Goal: Book appointment/travel/reservation

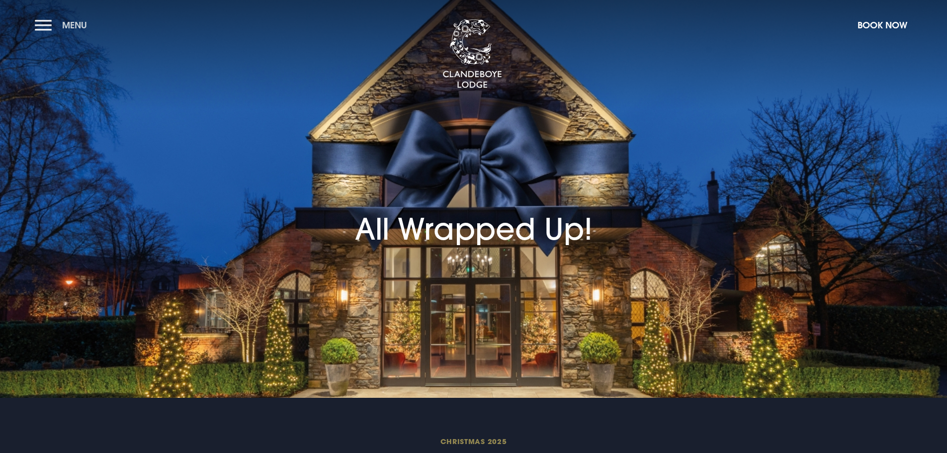
click at [44, 28] on button "Menu" at bounding box center [63, 24] width 57 height 21
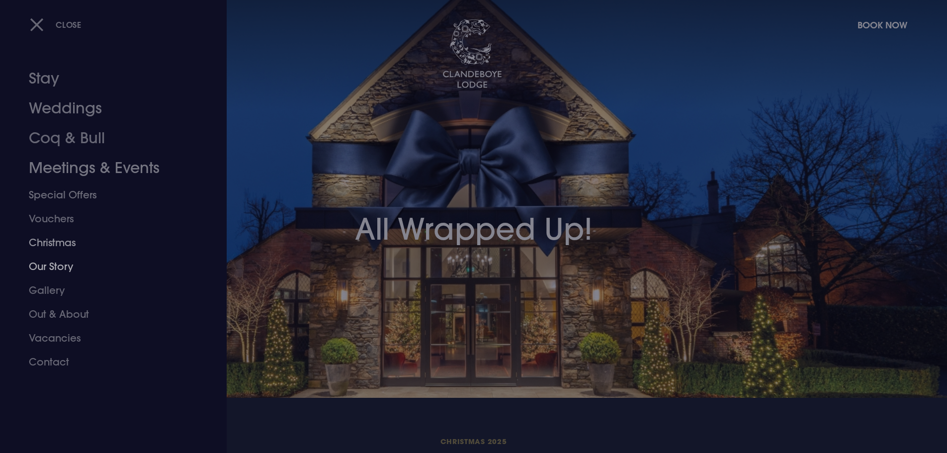
click at [54, 244] on link "Christmas" at bounding box center [107, 243] width 157 height 24
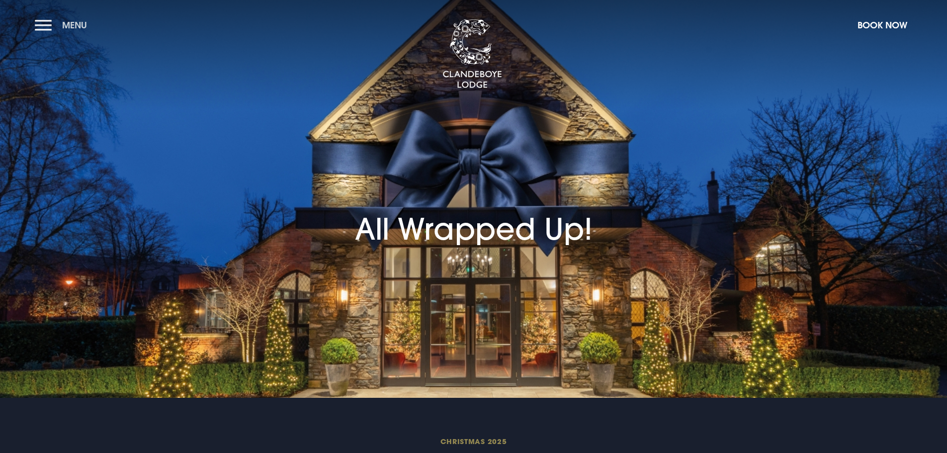
click at [47, 24] on button "Menu" at bounding box center [63, 24] width 57 height 21
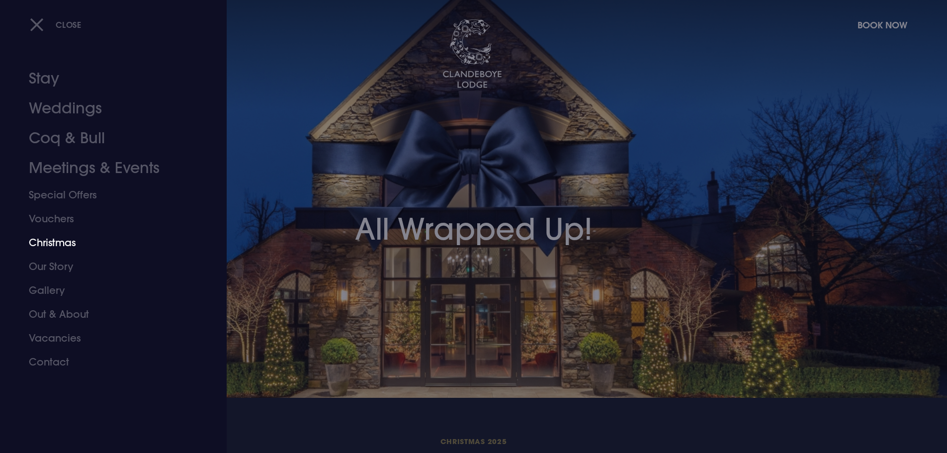
click at [56, 246] on link "Christmas" at bounding box center [107, 243] width 157 height 24
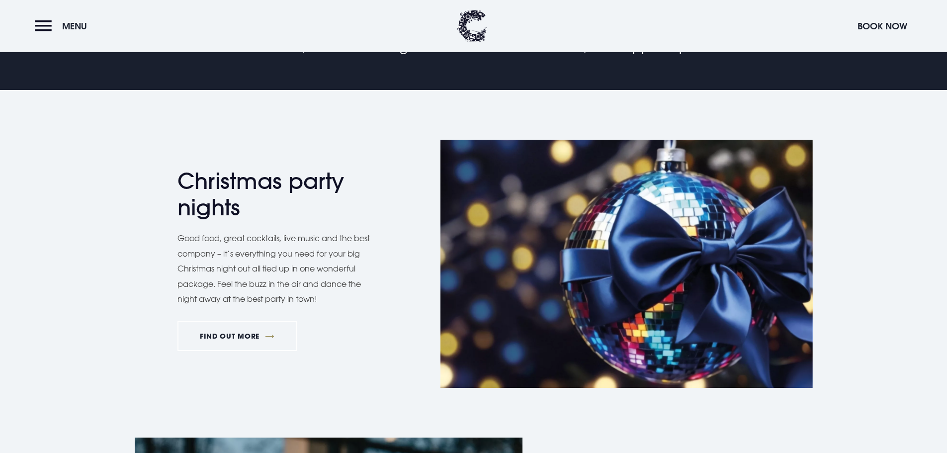
scroll to position [547, 0]
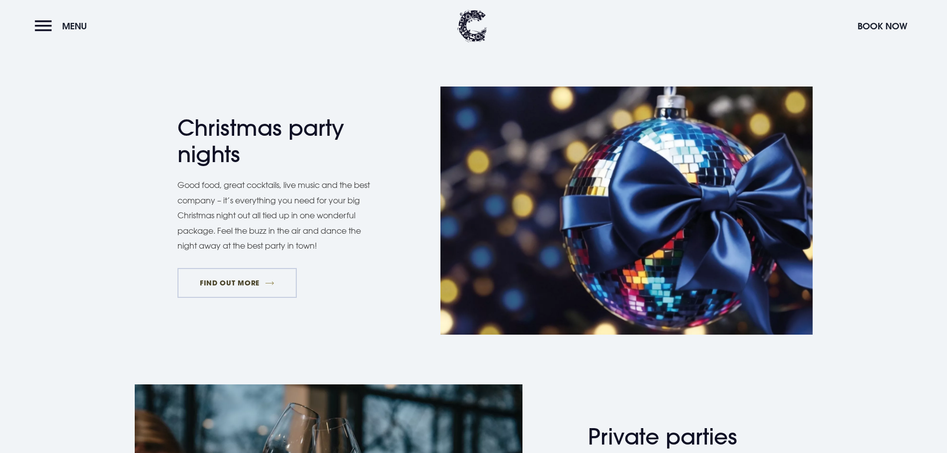
click at [211, 279] on link "FIND OUT MORE" at bounding box center [238, 283] width 120 height 30
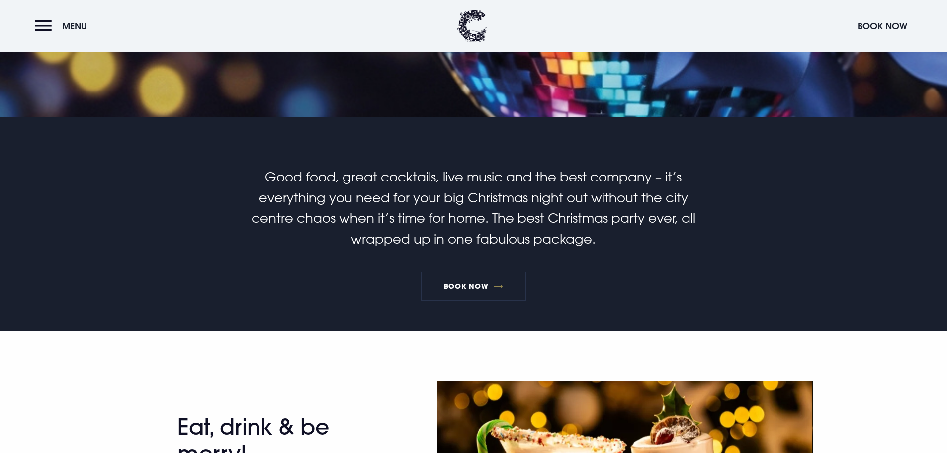
scroll to position [298, 0]
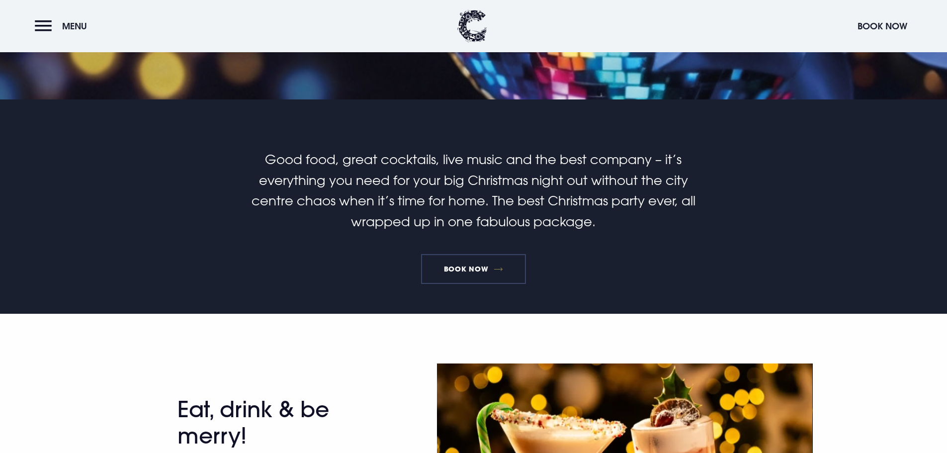
click at [462, 267] on link "Book Now" at bounding box center [473, 269] width 104 height 30
